Goal: Information Seeking & Learning: Learn about a topic

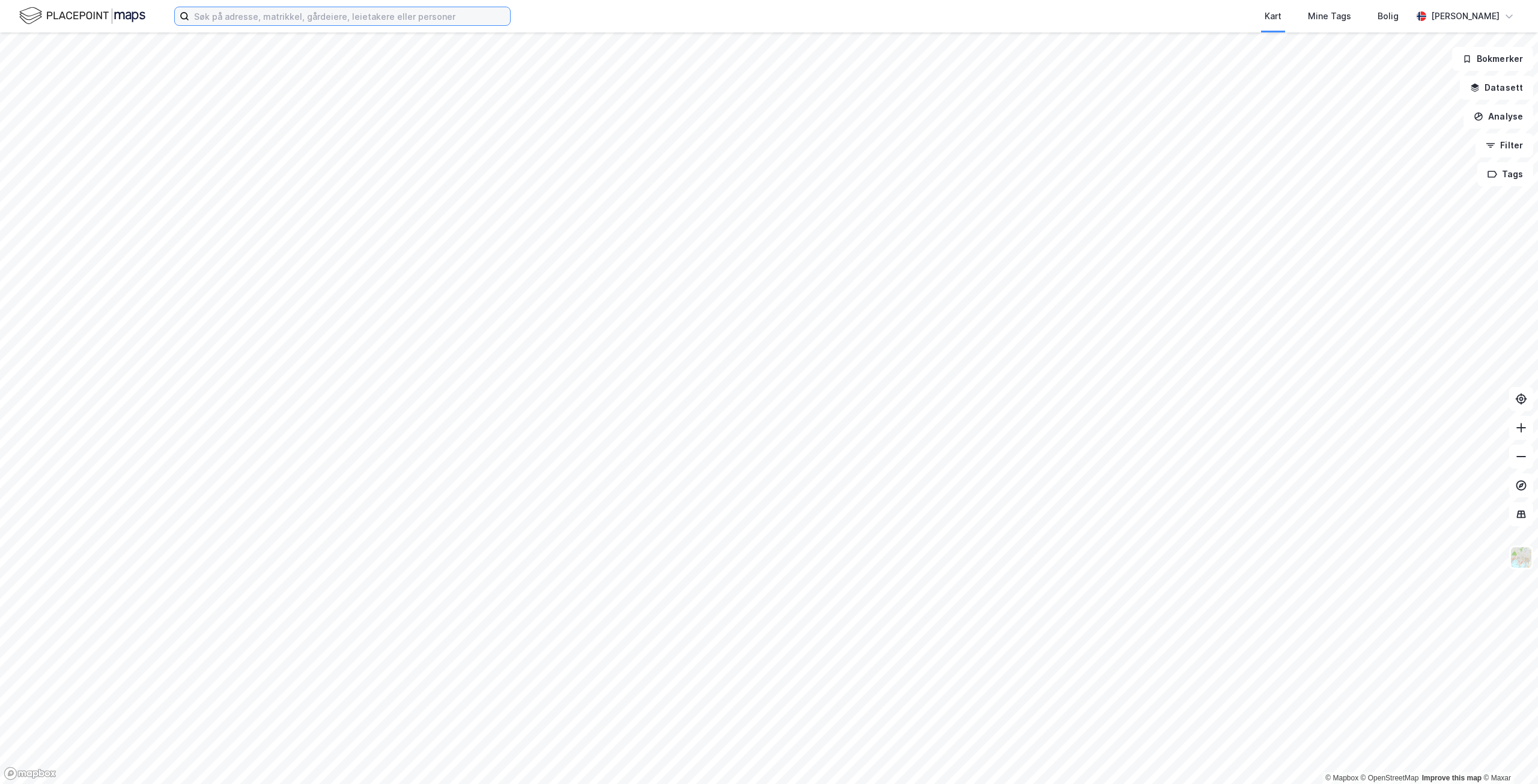
click at [217, 19] on input at bounding box center [349, 16] width 321 height 18
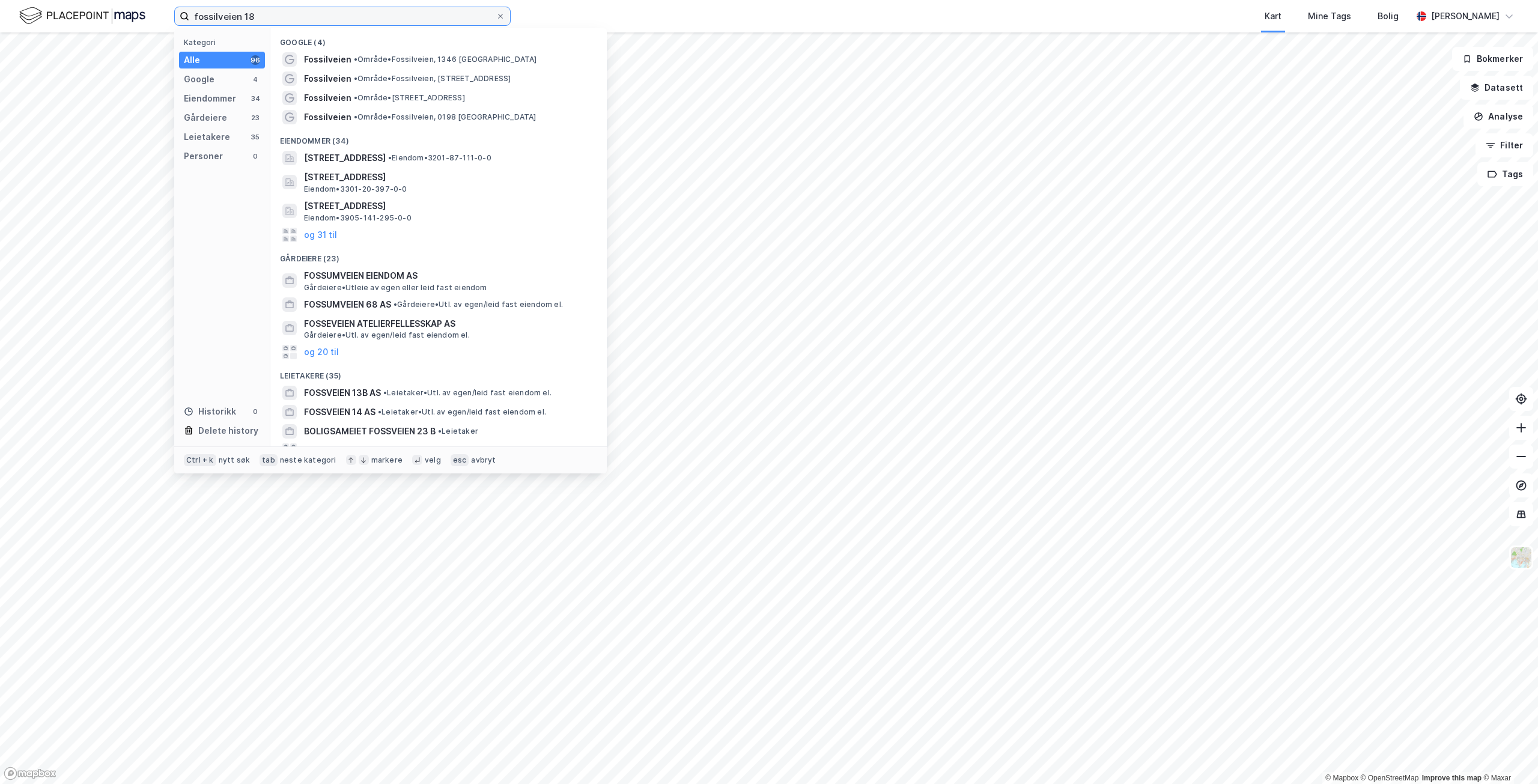
type input "fossilveien 18"
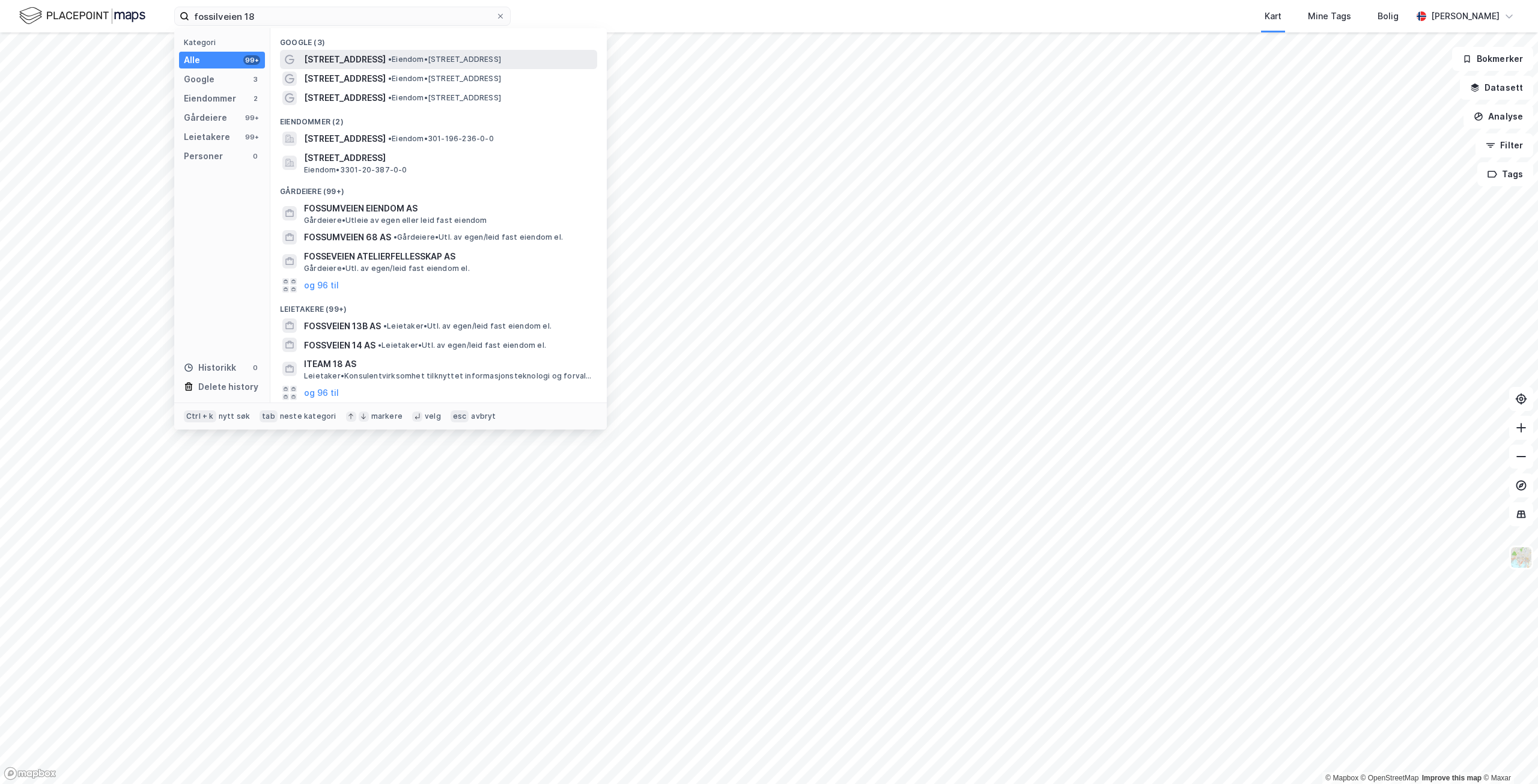
click at [340, 59] on span "[STREET_ADDRESS]" at bounding box center [345, 59] width 81 height 14
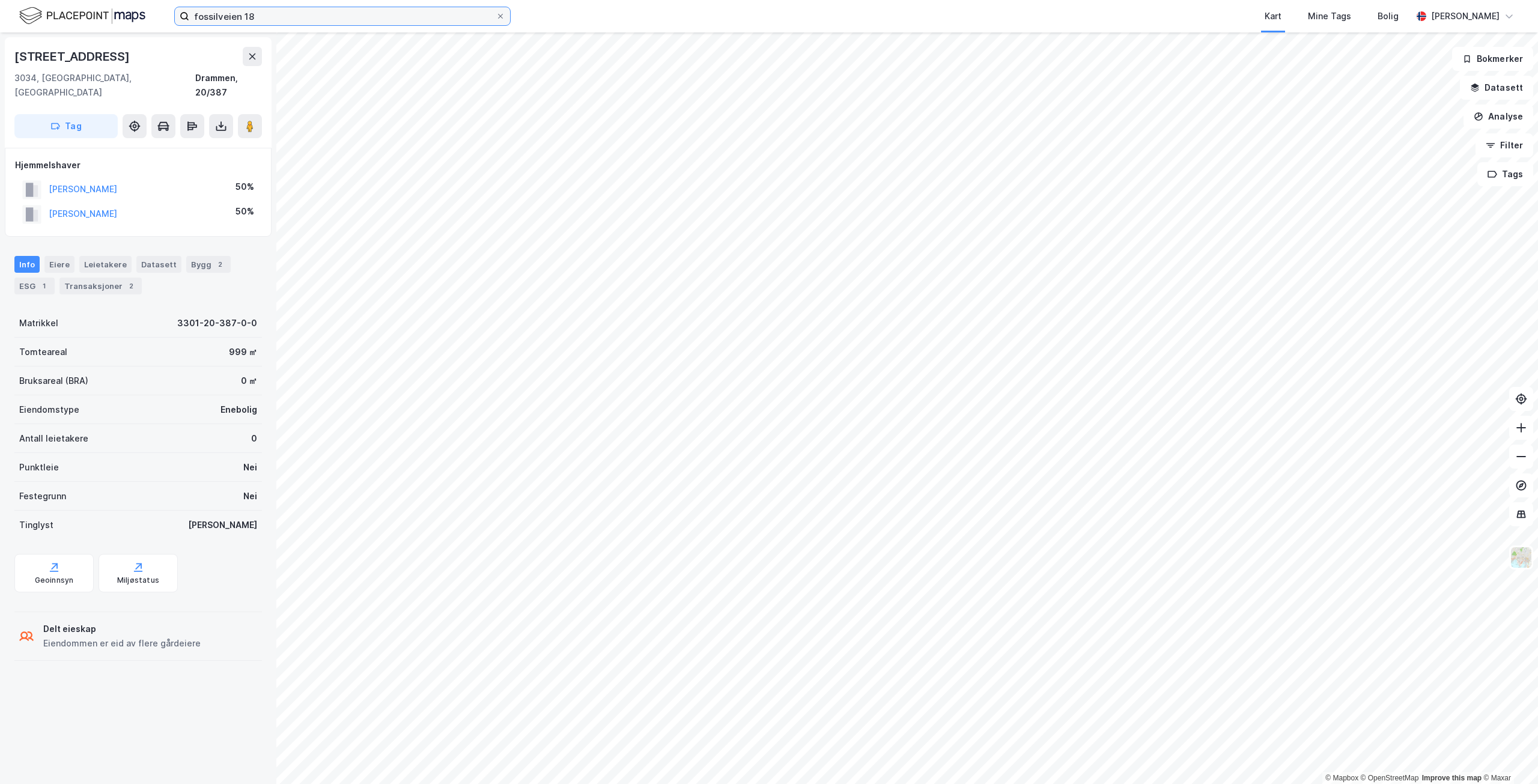
click at [251, 17] on input "fossilveien 18" at bounding box center [343, 16] width 307 height 18
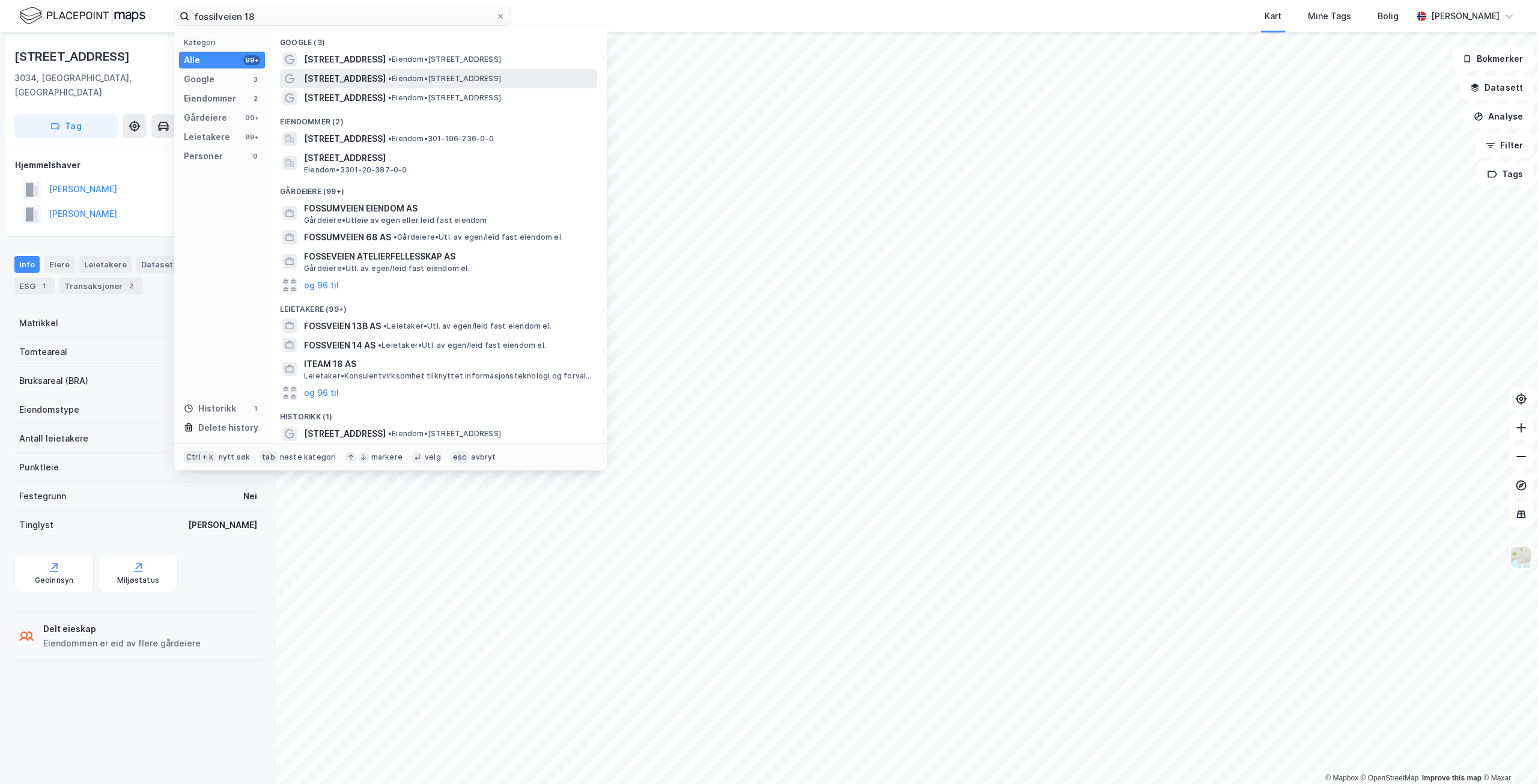
click at [333, 79] on span "[STREET_ADDRESS]" at bounding box center [345, 79] width 81 height 14
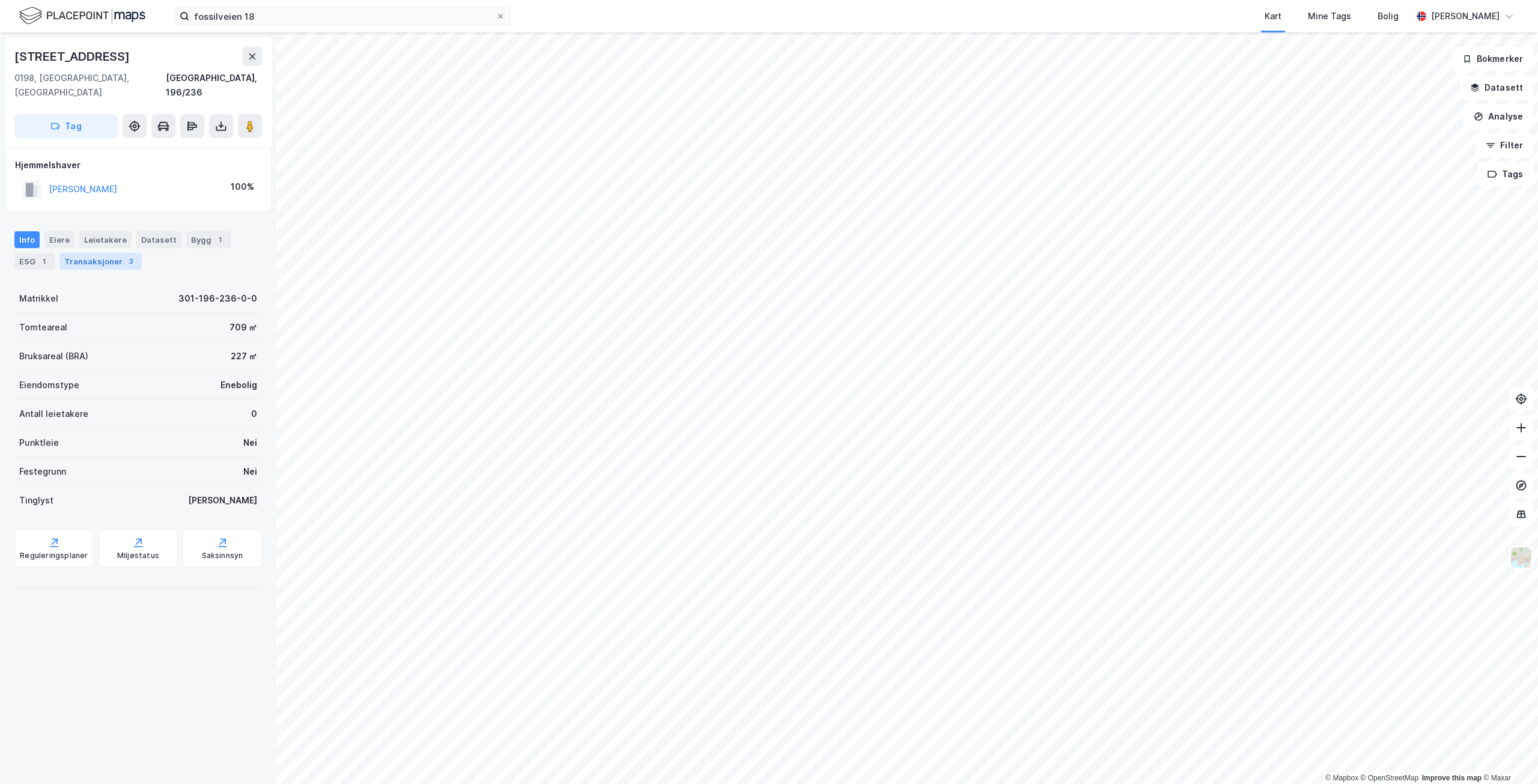
click at [88, 253] on div "Transaksjoner 3" at bounding box center [100, 261] width 82 height 17
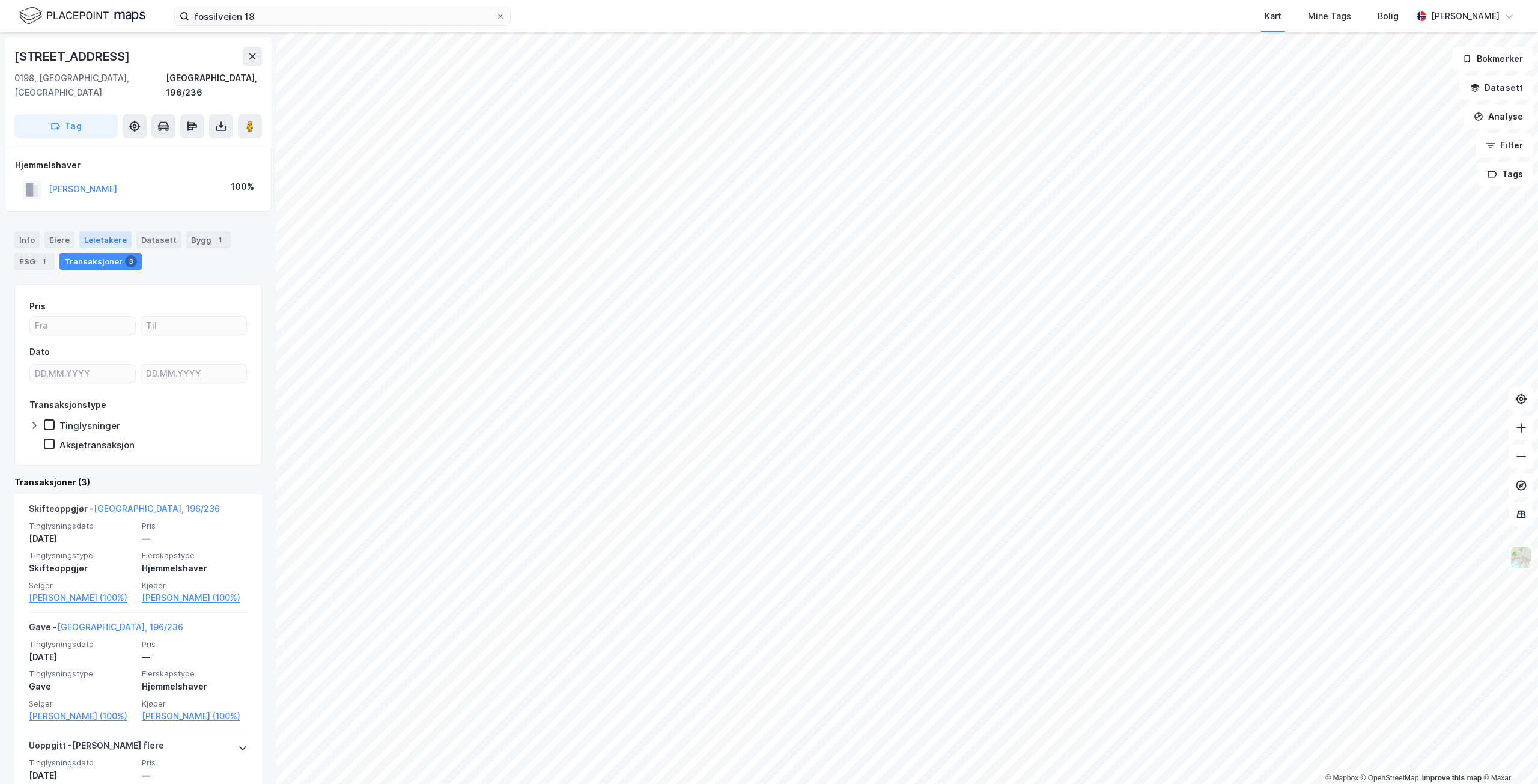
click at [108, 231] on div "Leietakere" at bounding box center [105, 240] width 52 height 17
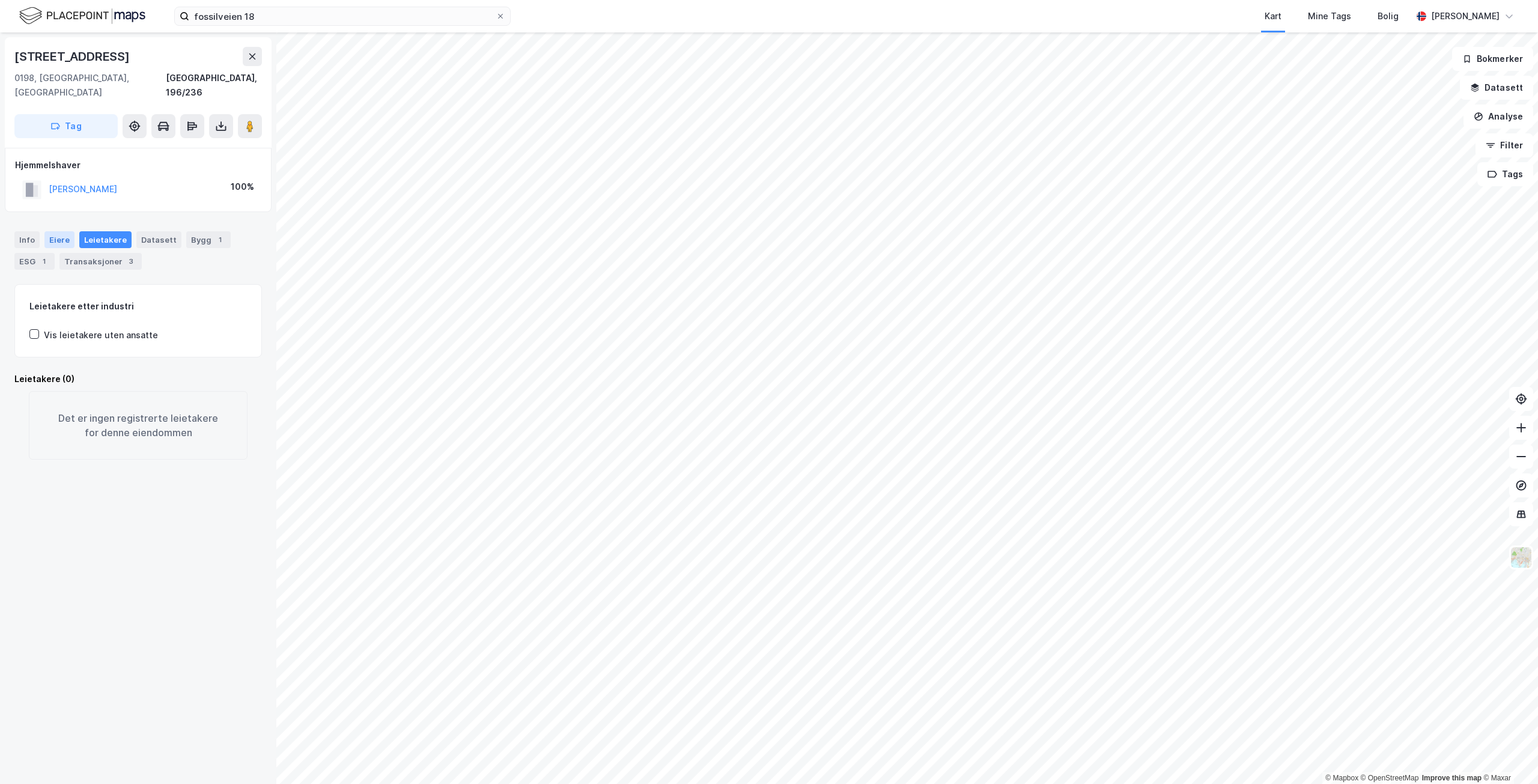
click at [57, 231] on div "Eiere" at bounding box center [60, 240] width 30 height 17
click at [27, 231] on div "Info" at bounding box center [27, 240] width 26 height 17
